Goal: Task Accomplishment & Management: Use online tool/utility

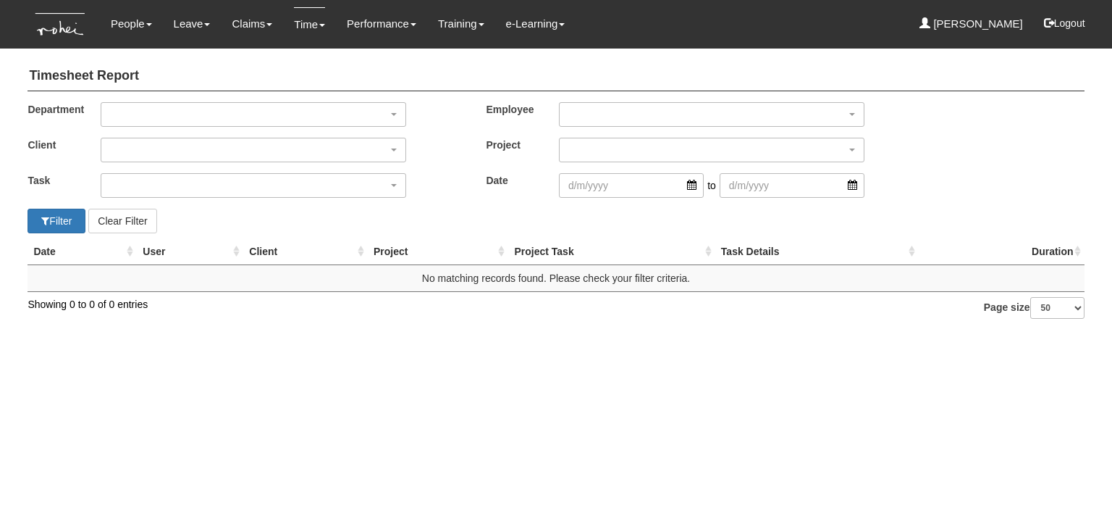
select select "50"
click at [691, 183] on input "search" at bounding box center [631, 185] width 145 height 25
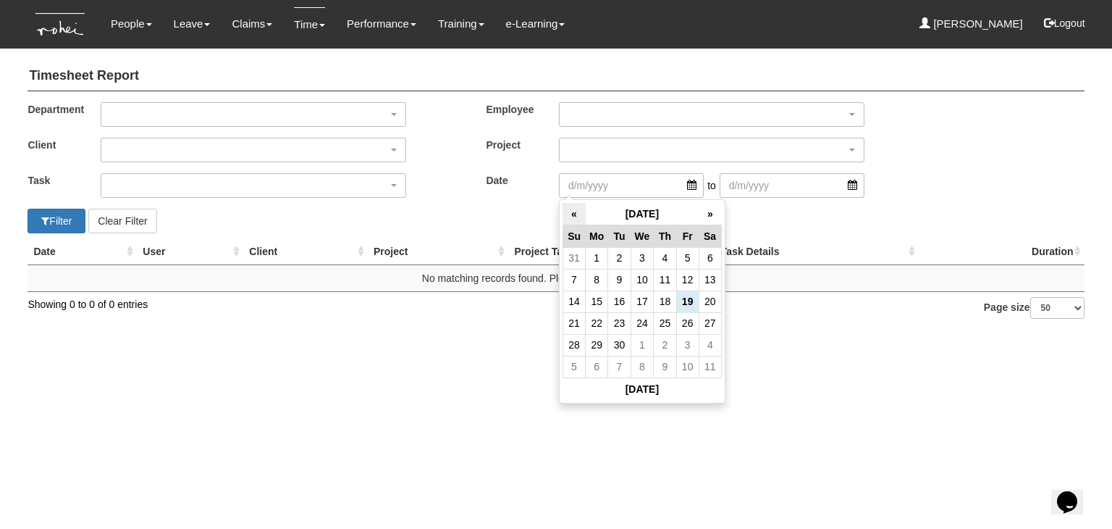
click at [572, 211] on th "«" at bounding box center [574, 214] width 22 height 22
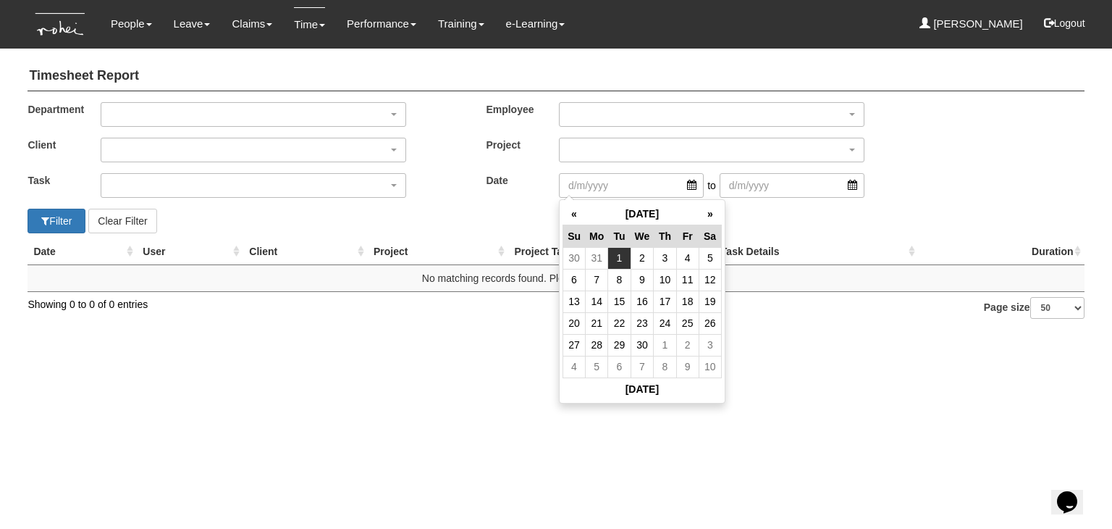
click at [626, 256] on td "1" at bounding box center [619, 258] width 22 height 22
type input "[DATE]"
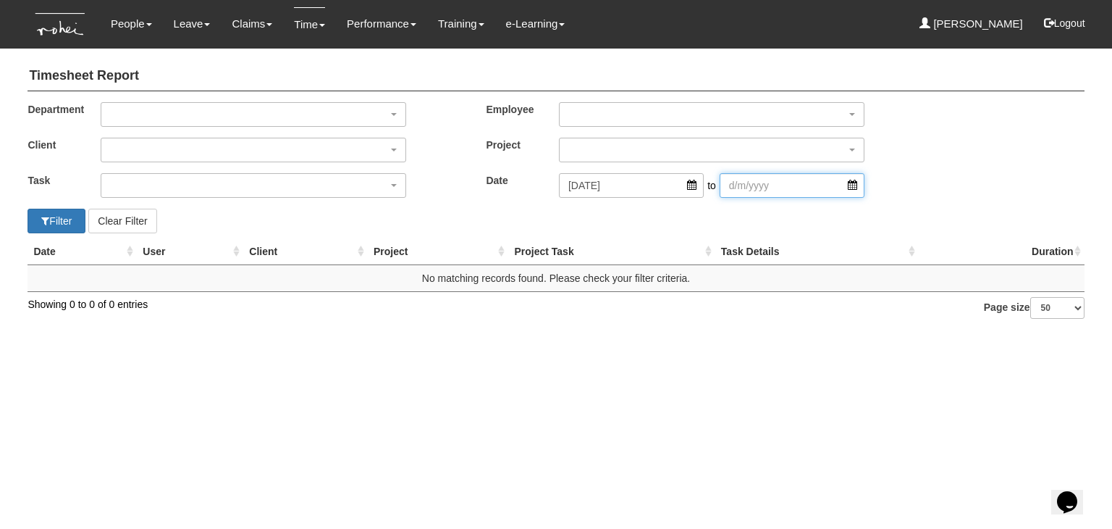
click at [862, 183] on input "search" at bounding box center [792, 185] width 145 height 25
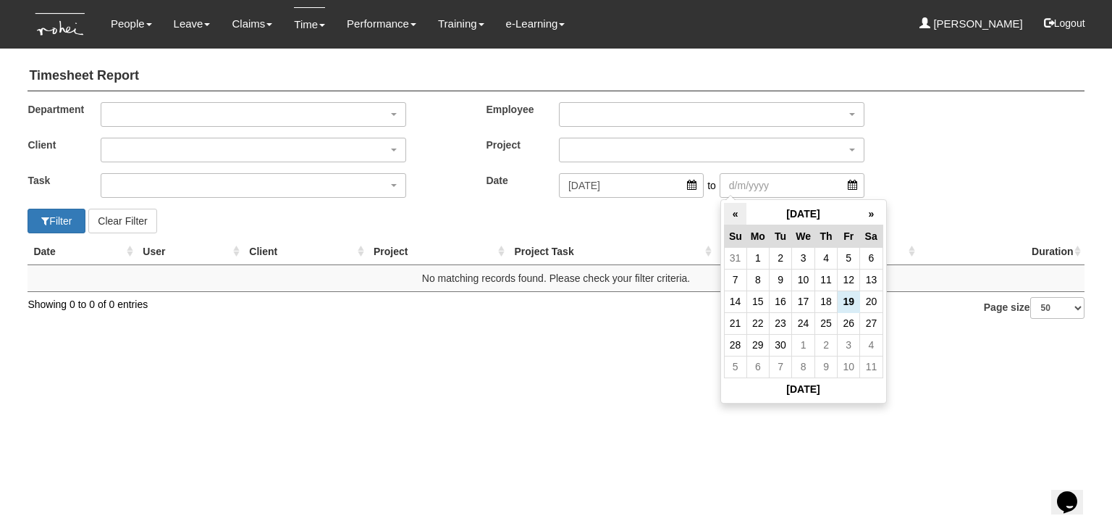
click at [731, 218] on th "«" at bounding box center [735, 214] width 22 height 22
click at [733, 367] on td "31" at bounding box center [735, 366] width 22 height 22
type input "[DATE]"
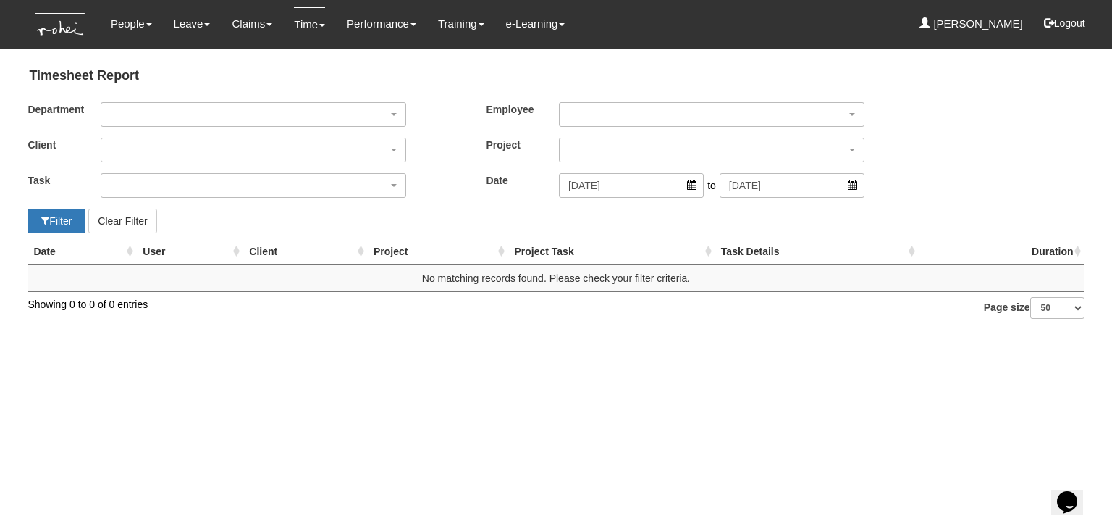
click at [733, 333] on html "Toggle navigation People Setup Users Departments Organisations Modules Manage P…" at bounding box center [556, 166] width 1112 height 333
click at [39, 215] on button "Filter" at bounding box center [57, 221] width 58 height 25
select select "50"
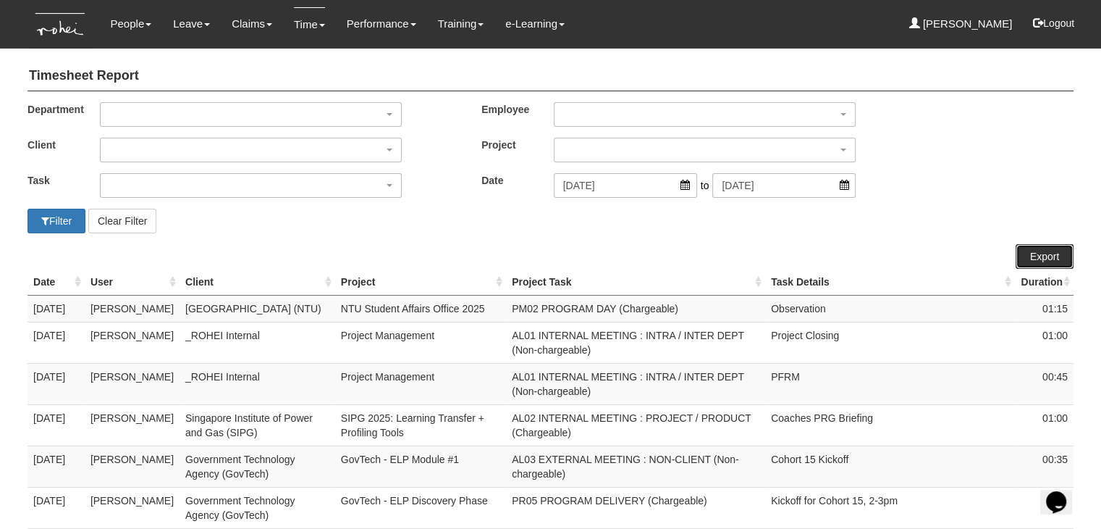
click at [1040, 253] on link "Export" at bounding box center [1045, 256] width 58 height 25
